Goal: Information Seeking & Learning: Learn about a topic

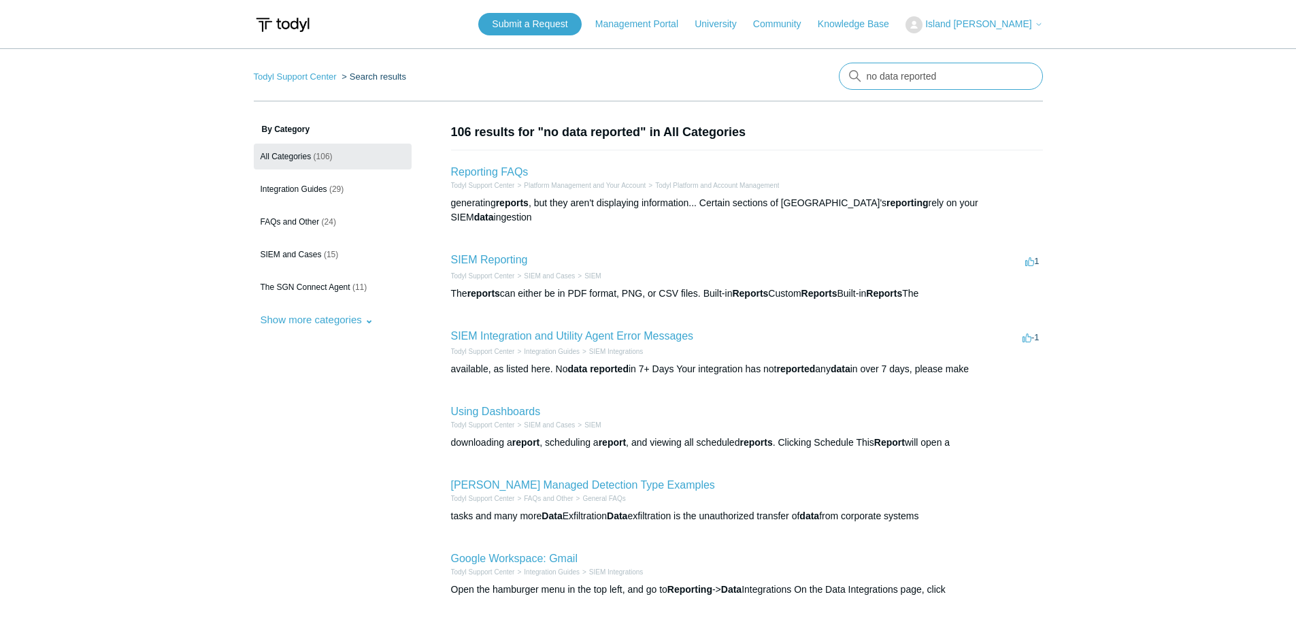
click at [878, 80] on input "no data reported" at bounding box center [941, 76] width 204 height 27
click at [879, 80] on input "no data reported" at bounding box center [941, 76] width 204 height 27
type input "status"
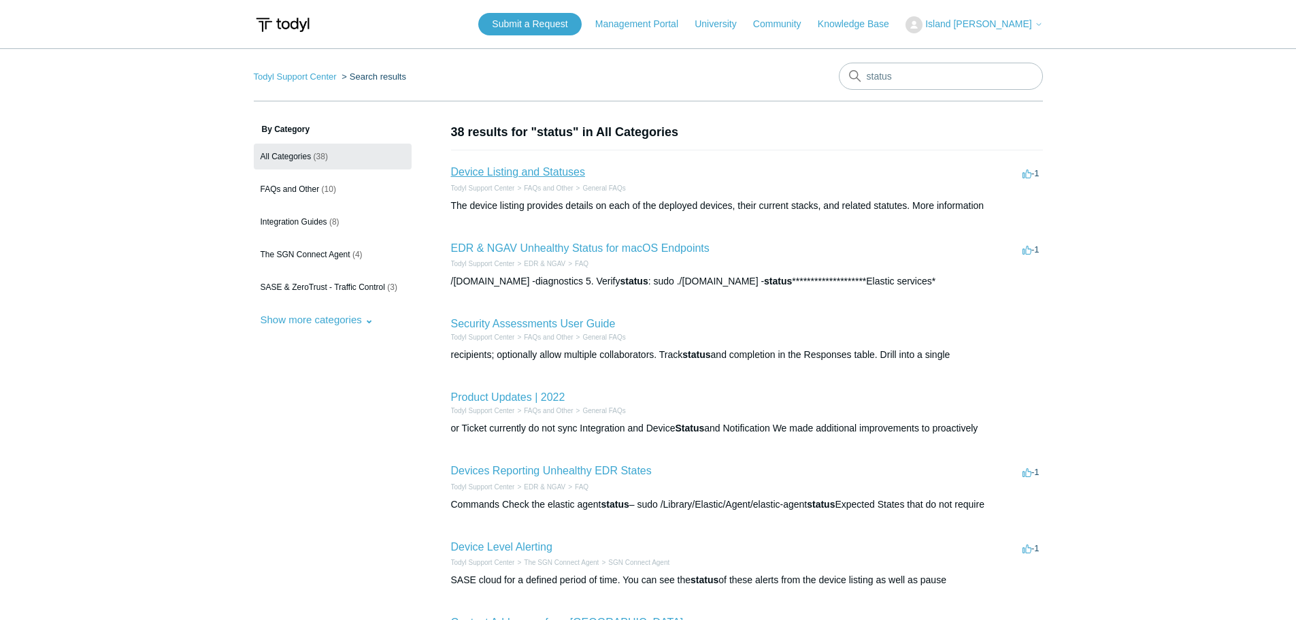
click at [554, 174] on link "Device Listing and Statuses" at bounding box center [518, 172] width 134 height 12
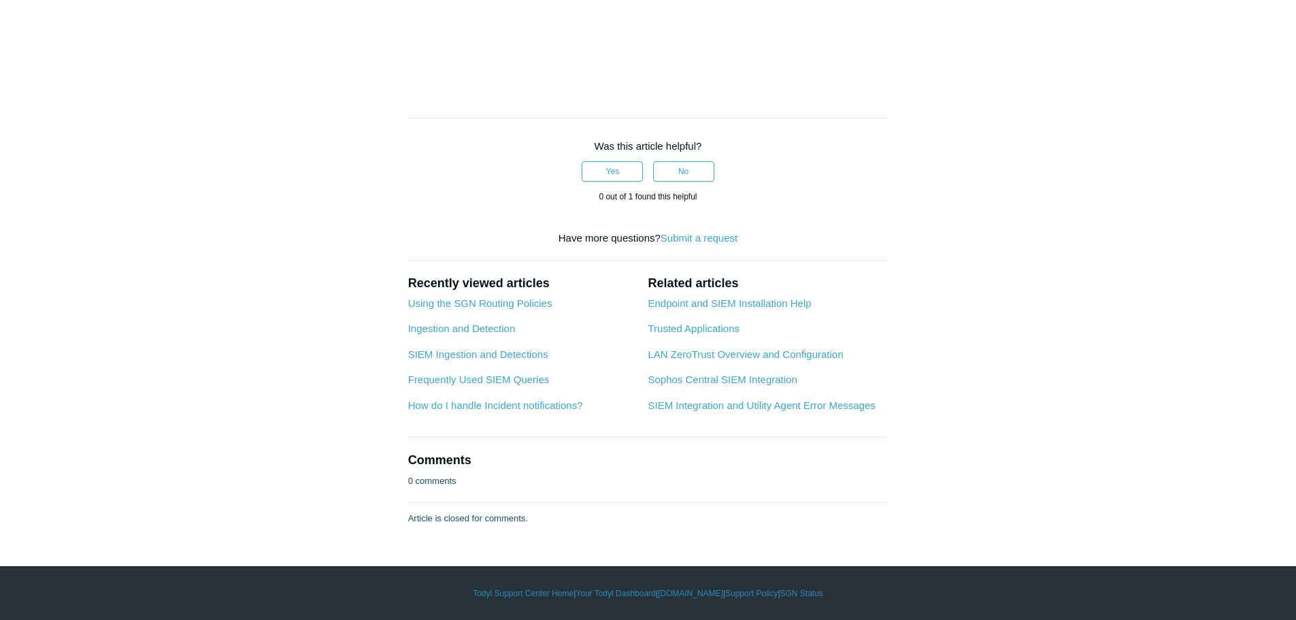
scroll to position [3674, 0]
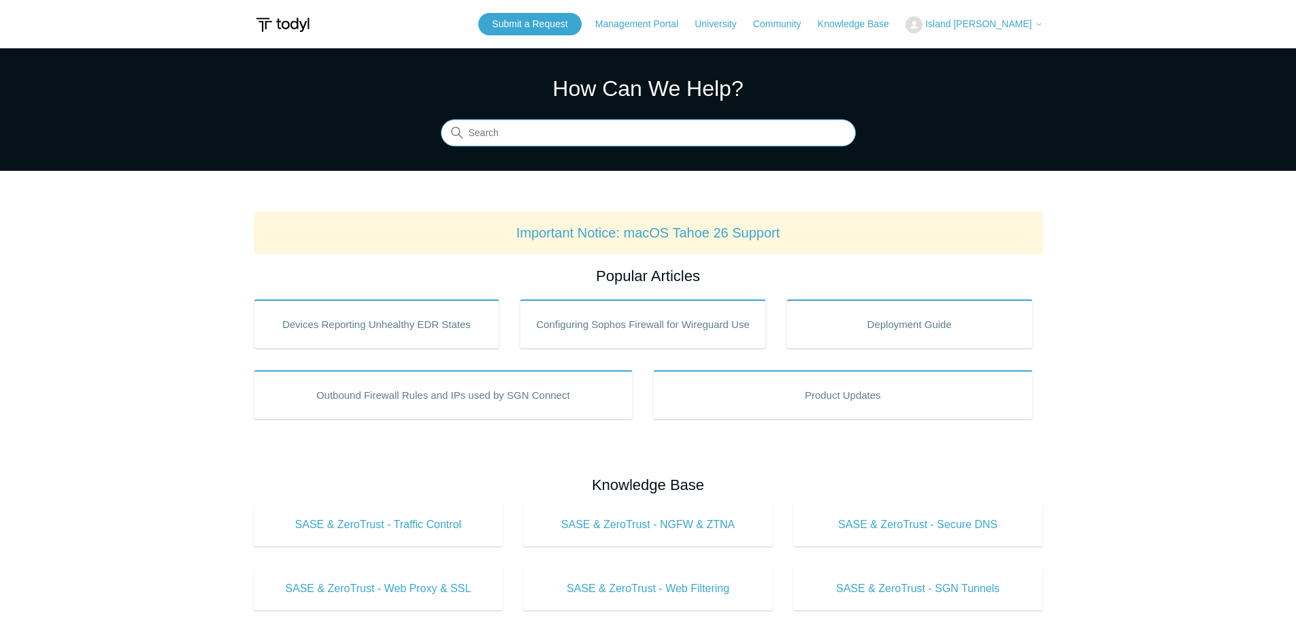
click at [589, 140] on input "Search" at bounding box center [648, 133] width 415 height 27
click at [506, 135] on input "Search" at bounding box center [648, 133] width 415 height 27
click at [501, 138] on input "Search" at bounding box center [648, 133] width 415 height 27
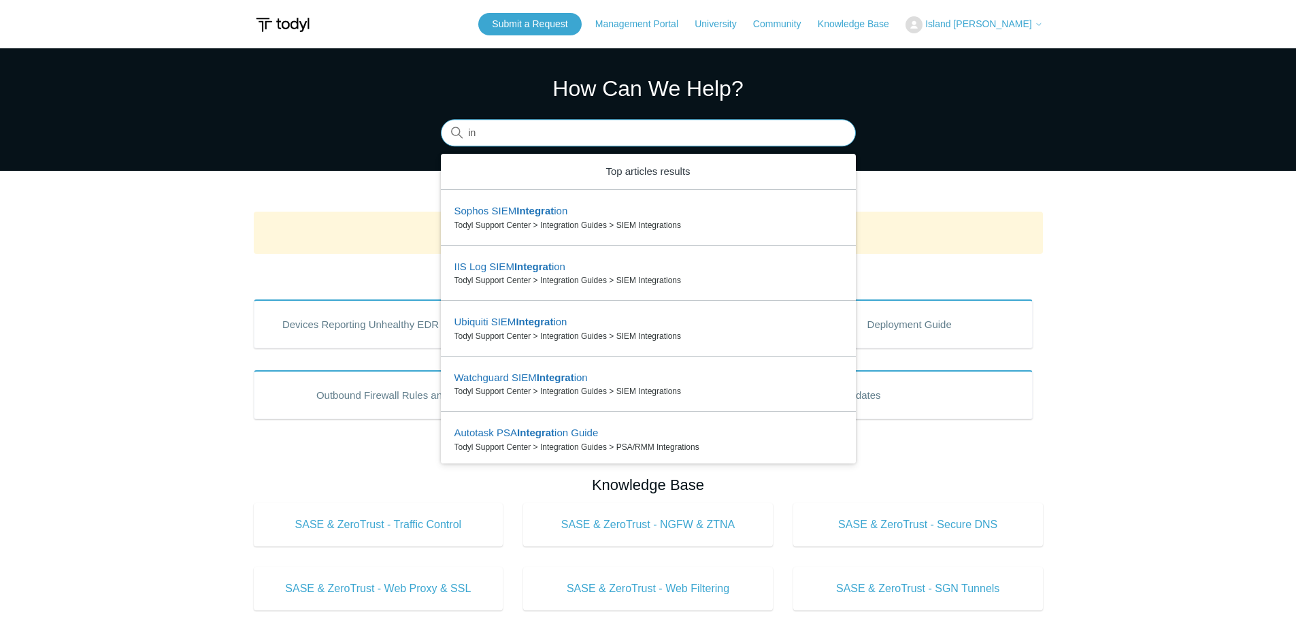
type input "i"
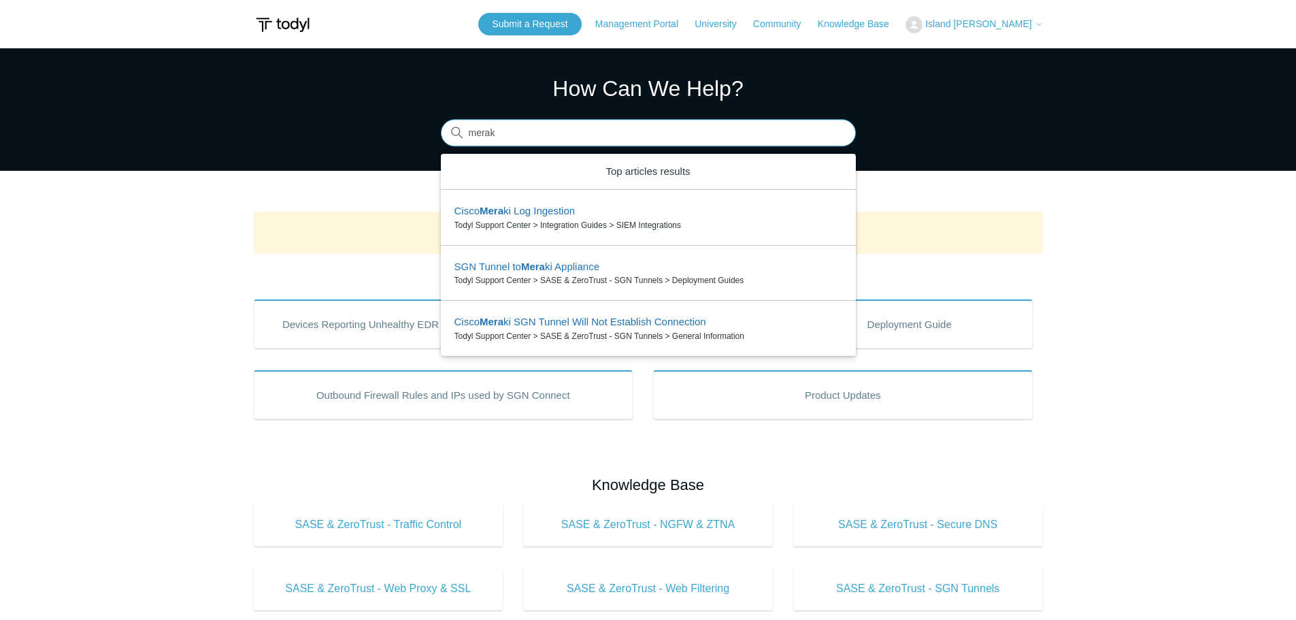
type input "meraki"
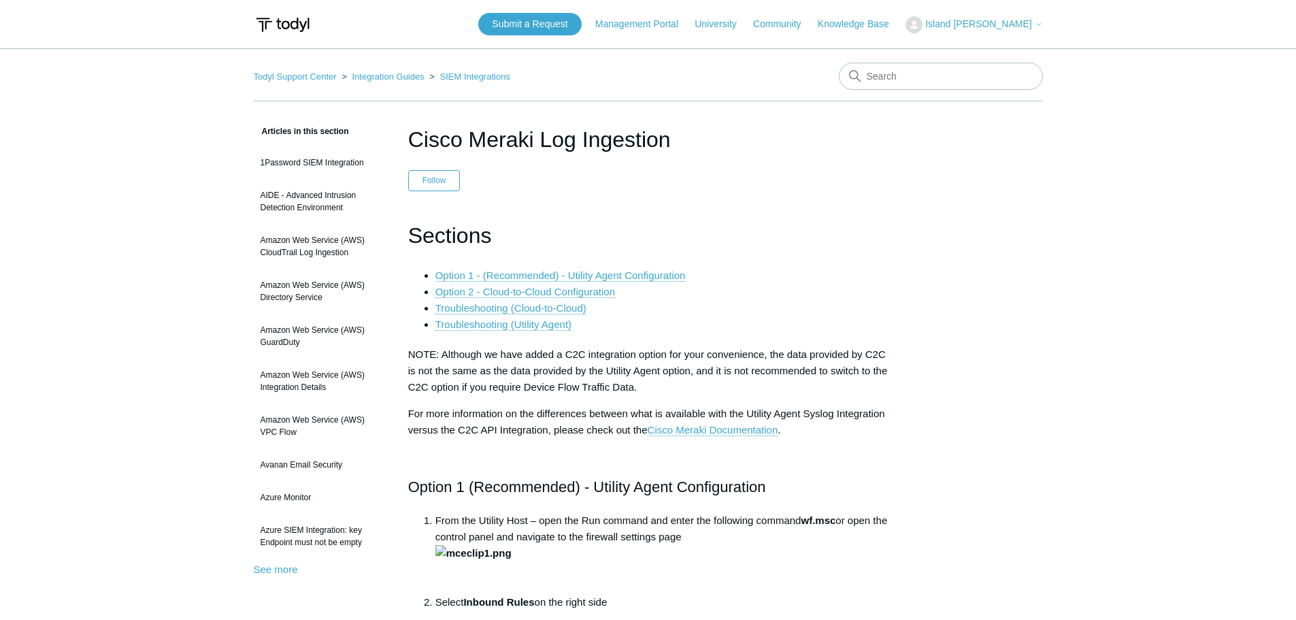
drag, startPoint x: 0, startPoint y: 0, endPoint x: 802, endPoint y: 184, distance: 823.0
click at [802, 184] on header "Cisco Meraki Log Ingestion Follow Not yet followed by anyone" at bounding box center [648, 157] width 480 height 68
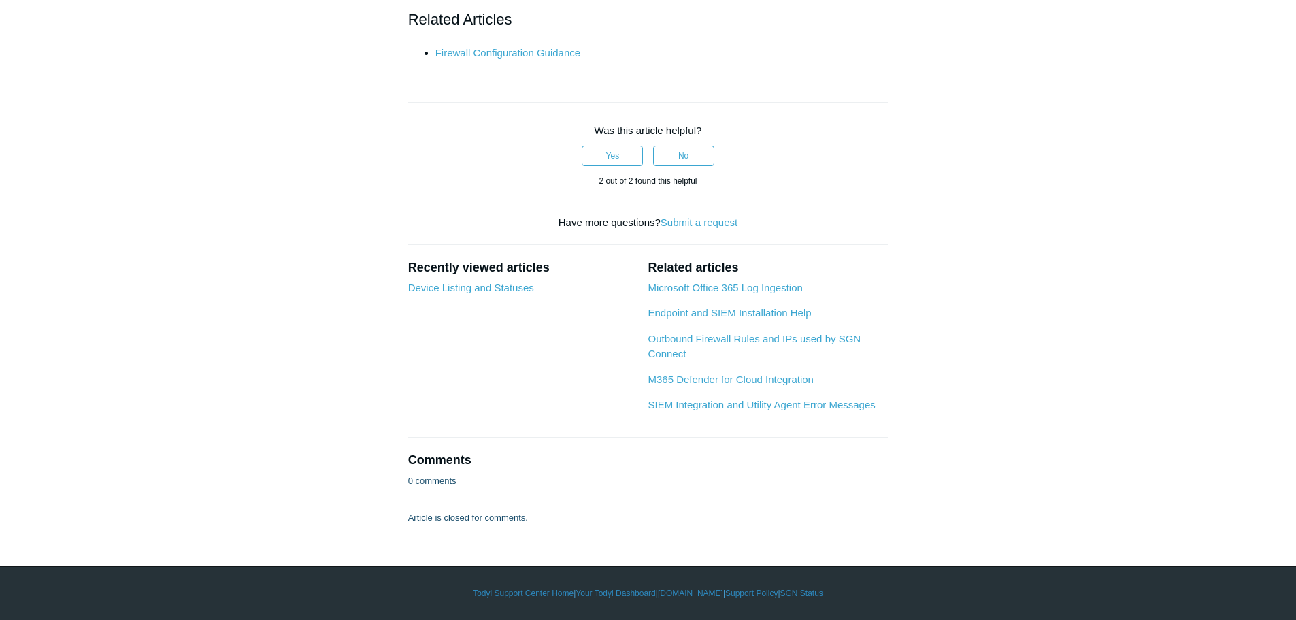
scroll to position [7008, 0]
drag, startPoint x: 608, startPoint y: 246, endPoint x: 1073, endPoint y: 252, distance: 464.7
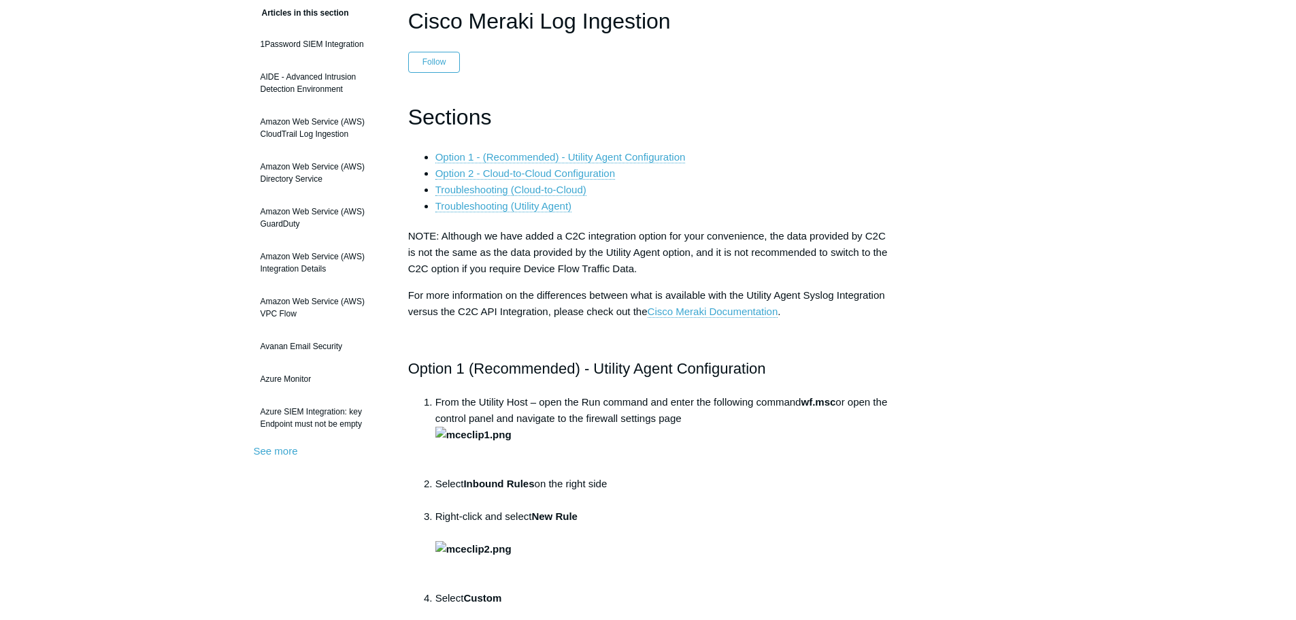
scroll to position [0, 0]
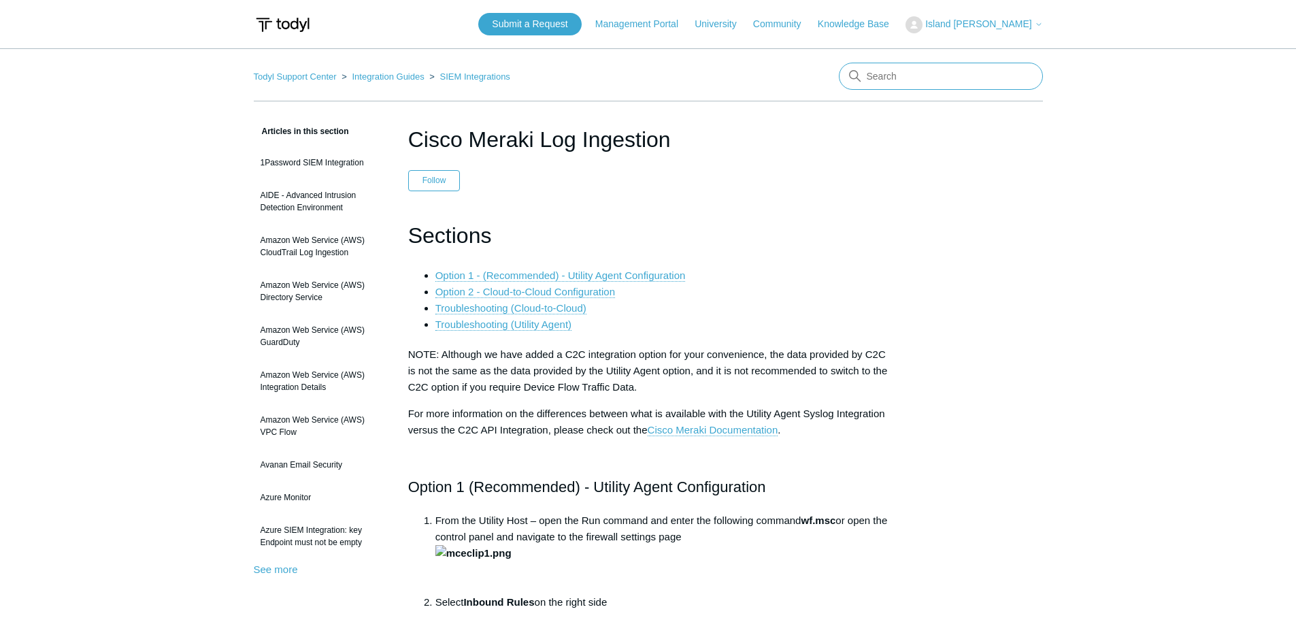
drag, startPoint x: 894, startPoint y: 84, endPoint x: 885, endPoint y: 73, distance: 14.6
click at [894, 84] on input "Search" at bounding box center [941, 76] width 204 height 27
type input "meraki"
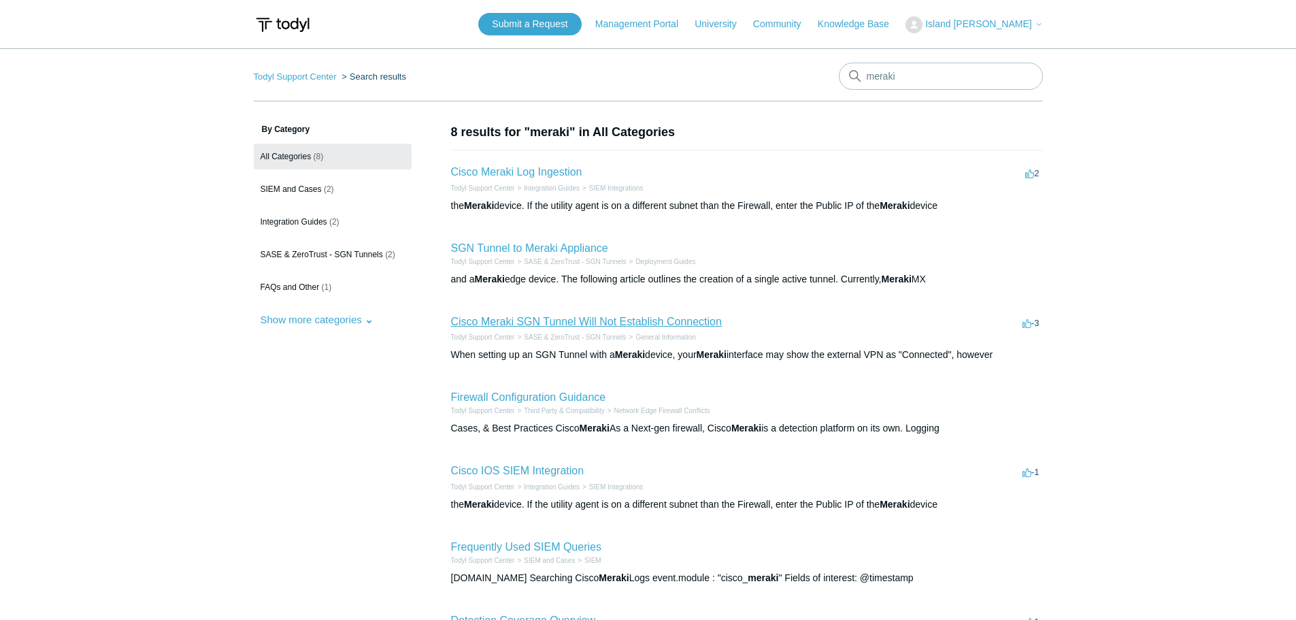
click at [572, 319] on link "Cisco Meraki SGN Tunnel Will Not Establish Connection" at bounding box center [586, 322] width 271 height 12
click at [525, 176] on link "Cisco Meraki Log Ingestion" at bounding box center [516, 172] width 131 height 12
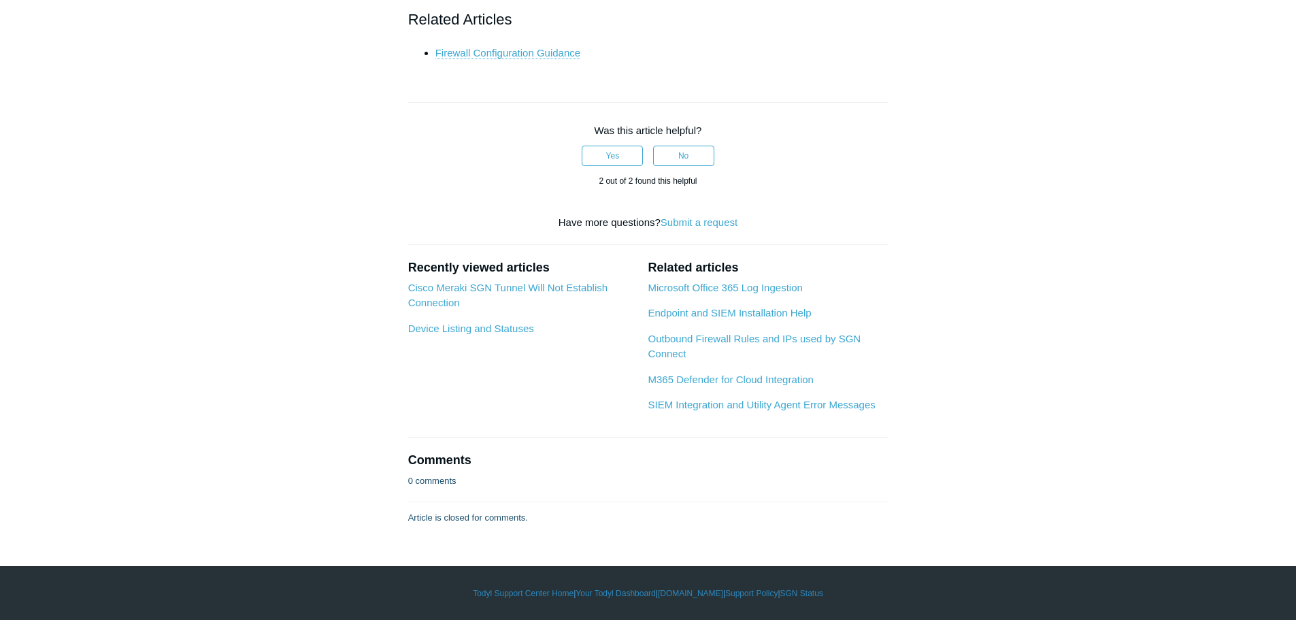
scroll to position [7348, 0]
drag, startPoint x: 456, startPoint y: 214, endPoint x: 909, endPoint y: 59, distance: 479.0
